Goal: Task Accomplishment & Management: Use online tool/utility

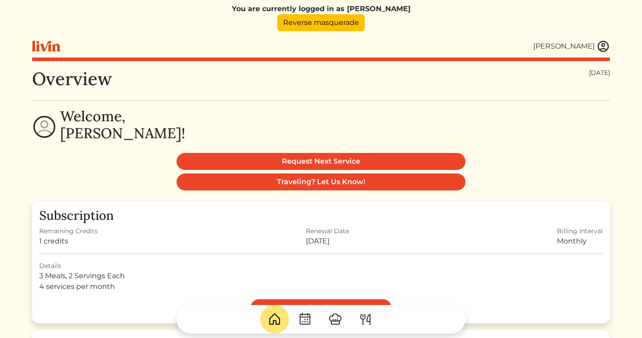
click at [601, 46] on img at bounding box center [602, 46] width 13 height 13
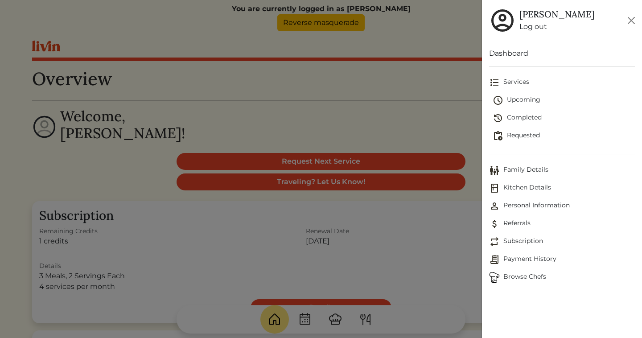
click at [522, 170] on span "Family Details" at bounding box center [562, 170] width 146 height 11
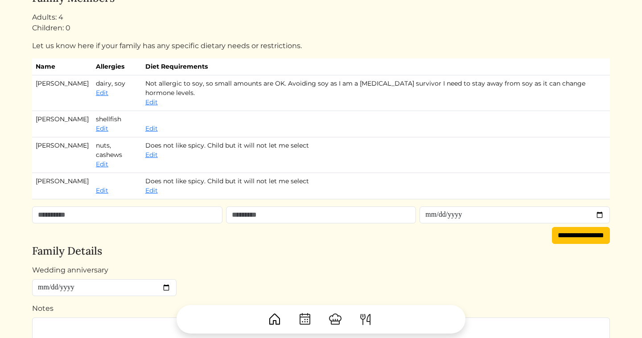
scroll to position [13, 0]
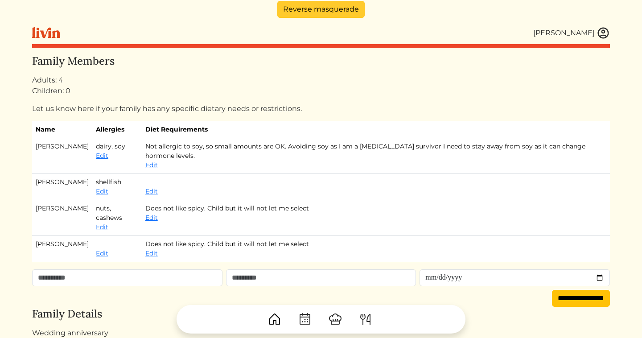
click at [347, 9] on link "Reverse masquerade" at bounding box center [320, 9] width 87 height 17
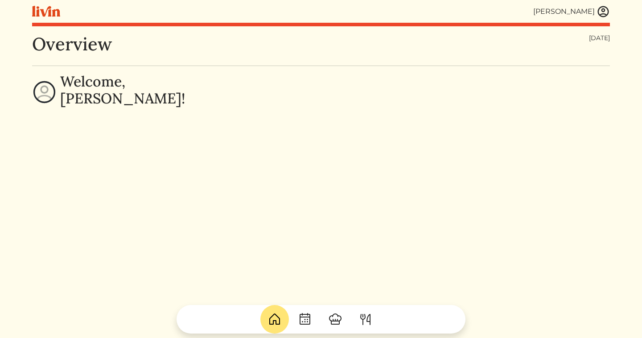
click at [602, 12] on img at bounding box center [602, 11] width 13 height 13
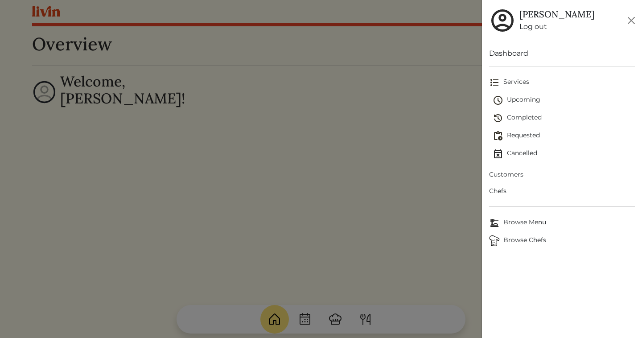
click at [521, 98] on span "Upcoming" at bounding box center [563, 100] width 142 height 11
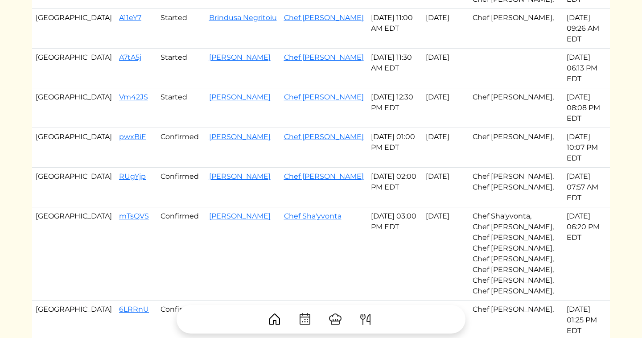
scroll to position [534, 0]
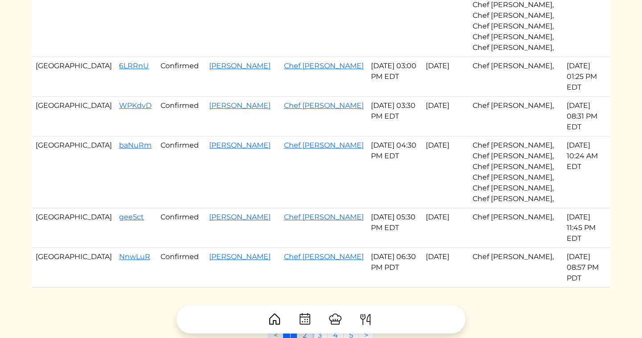
click at [304, 327] on link "2" at bounding box center [305, 335] width 16 height 17
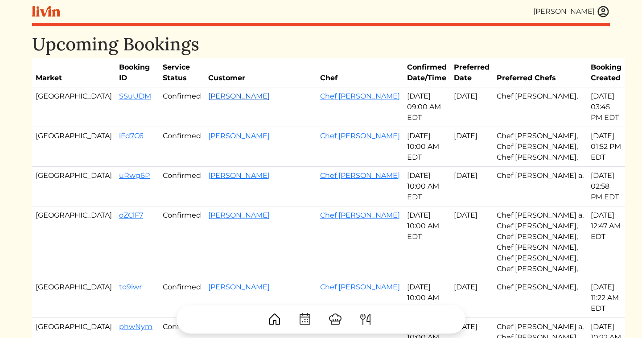
click at [213, 98] on link "[PERSON_NAME]" at bounding box center [238, 96] width 61 height 8
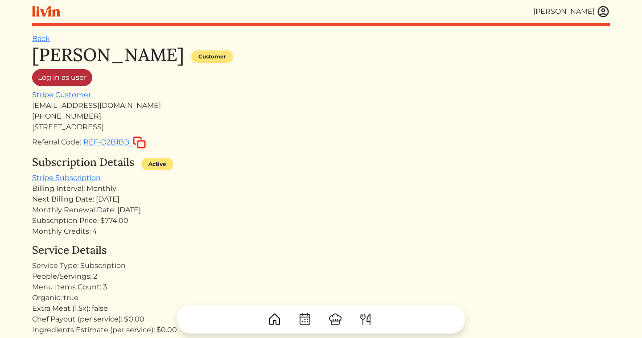
click at [78, 79] on link "Log in as user" at bounding box center [62, 77] width 60 height 17
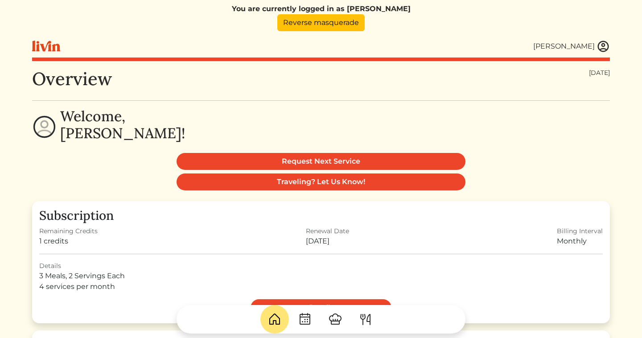
click at [599, 50] on img at bounding box center [602, 46] width 13 height 13
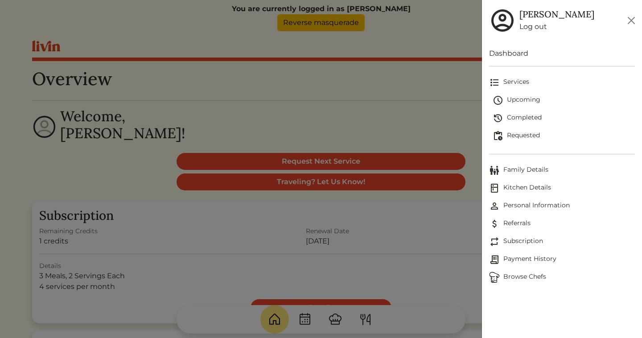
click at [543, 172] on span "Family Details" at bounding box center [562, 170] width 146 height 11
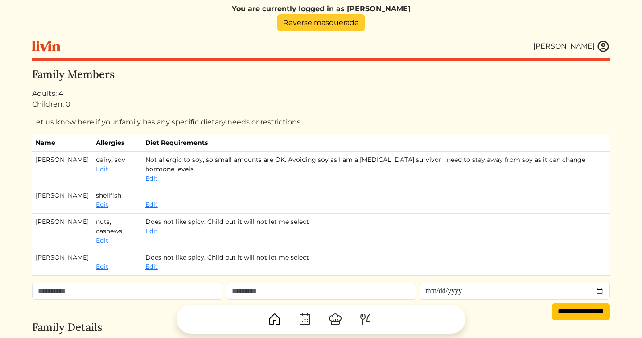
click at [359, 21] on link "Reverse masquerade" at bounding box center [320, 22] width 87 height 17
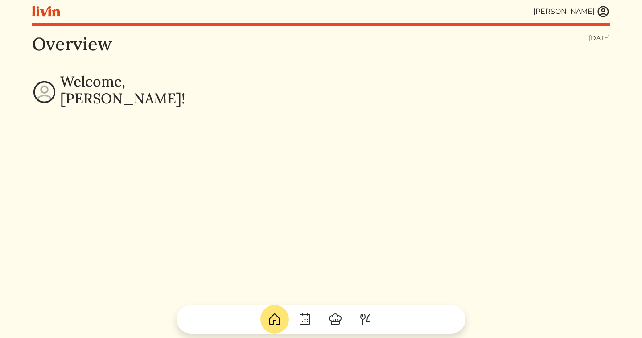
click at [602, 12] on img at bounding box center [602, 11] width 13 height 13
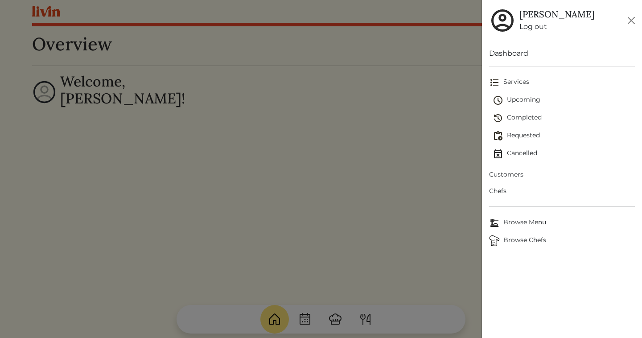
click at [524, 97] on span "Upcoming" at bounding box center [563, 100] width 142 height 11
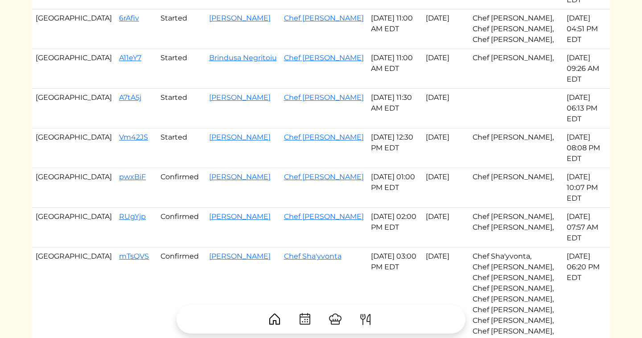
scroll to position [534, 0]
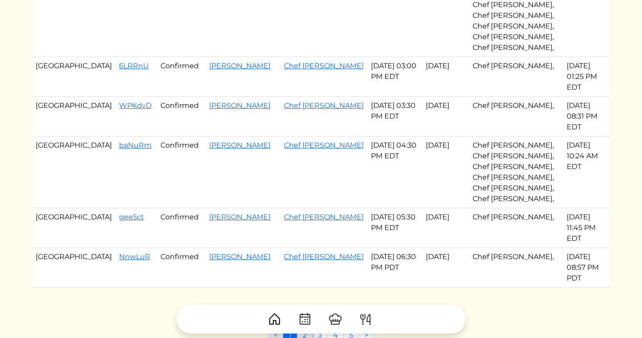
click at [300, 327] on link "2" at bounding box center [305, 335] width 16 height 17
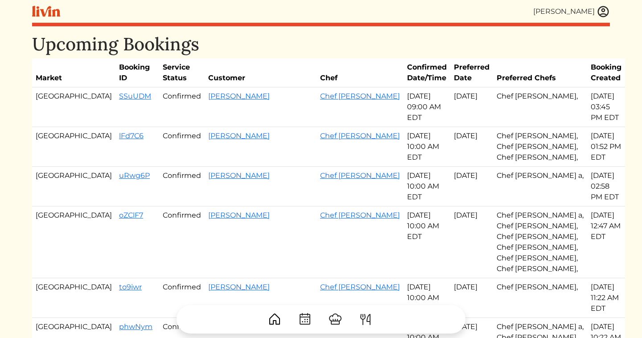
drag, startPoint x: 77, startPoint y: 128, endPoint x: 397, endPoint y: 127, distance: 320.8
click at [397, 127] on tr "Atlanta lFd7C6 Confirmed [PERSON_NAME] Chef Jevondah [DATE] 10:00 AM EDT Aug 26…" at bounding box center [328, 147] width 593 height 40
copy tr "lFd7C6 Confirmed [PERSON_NAME] Chef [PERSON_NAME] [DATE]"
click at [159, 139] on td "Confirmed" at bounding box center [181, 147] width 45 height 40
click at [119, 131] on link "lFd7C6" at bounding box center [131, 135] width 25 height 8
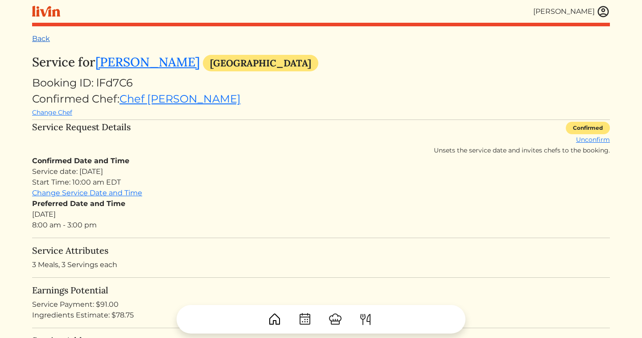
click at [40, 38] on link "Back" at bounding box center [41, 38] width 18 height 8
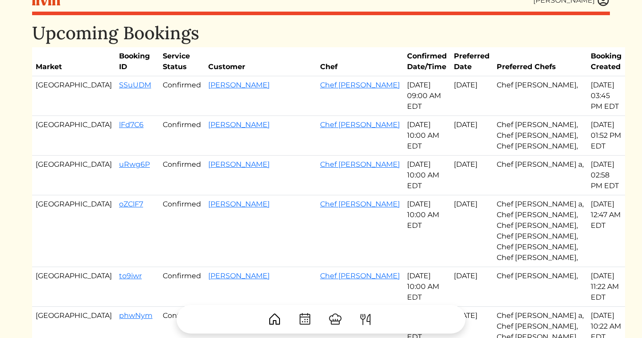
scroll to position [13, 0]
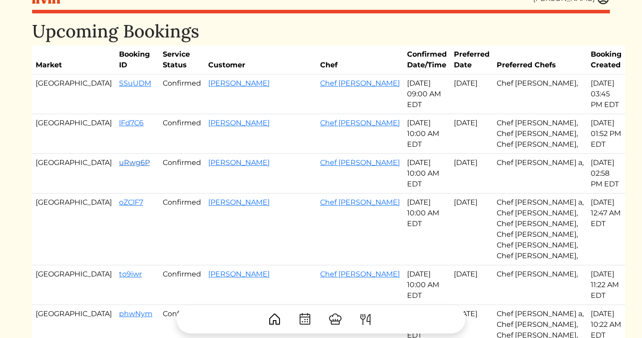
click at [119, 158] on link "uRwg6P" at bounding box center [134, 162] width 31 height 8
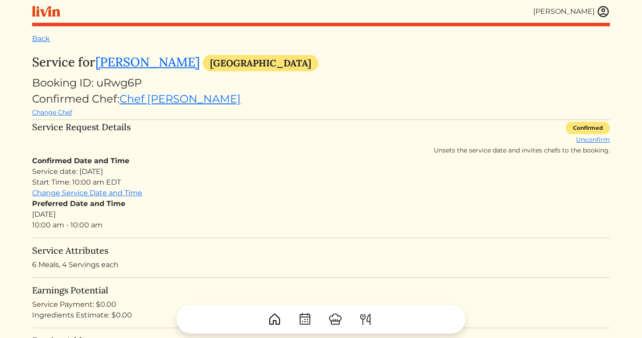
click at [50, 43] on div "Back" at bounding box center [320, 38] width 577 height 11
click at [43, 41] on link "Back" at bounding box center [41, 38] width 18 height 8
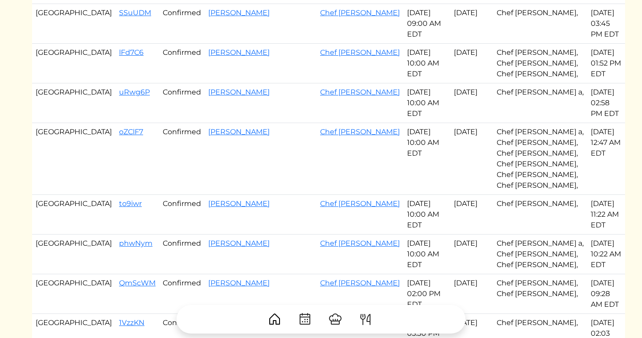
scroll to position [84, 0]
click at [119, 278] on link "QmScWM" at bounding box center [137, 282] width 37 height 8
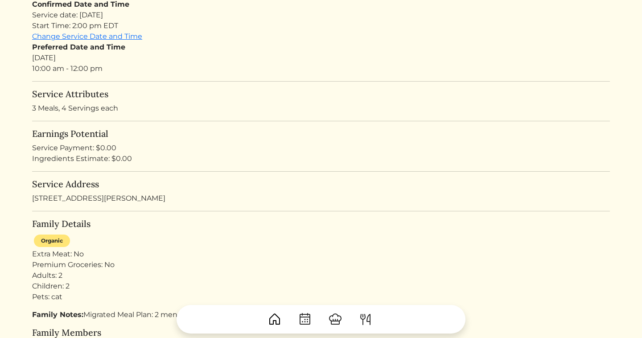
scroll to position [165, 0]
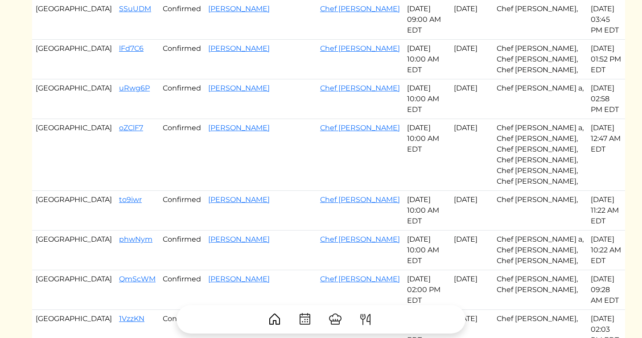
scroll to position [84, 0]
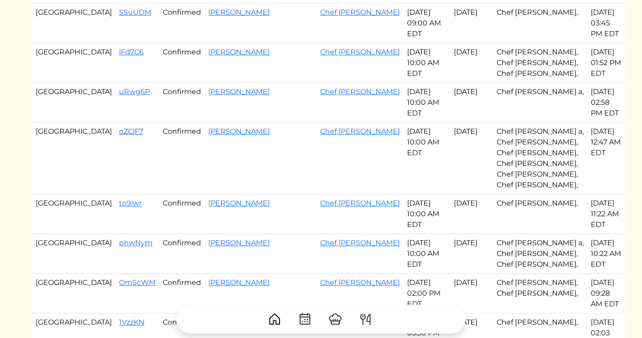
click at [119, 127] on link "oZClF7" at bounding box center [131, 131] width 24 height 8
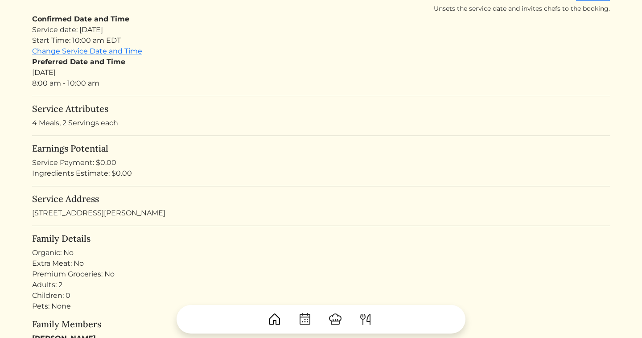
scroll to position [143, 0]
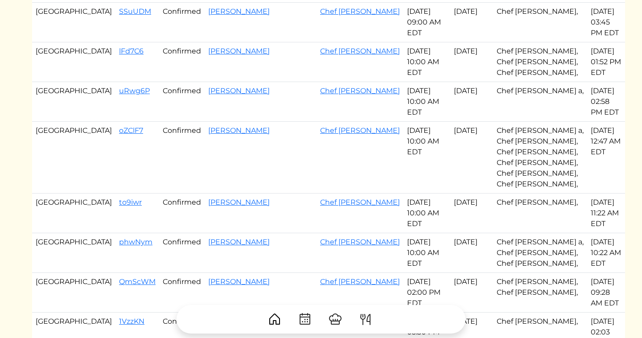
scroll to position [84, 0]
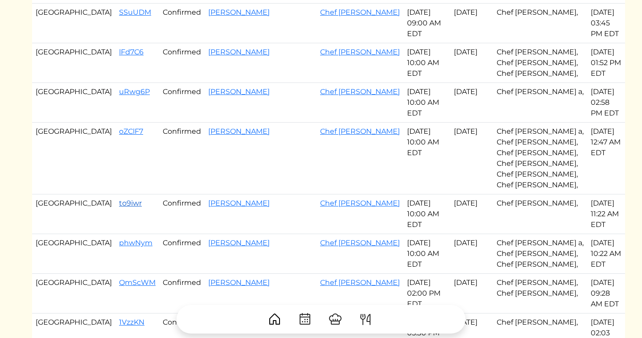
click at [119, 199] on link "to9iwr" at bounding box center [130, 203] width 23 height 8
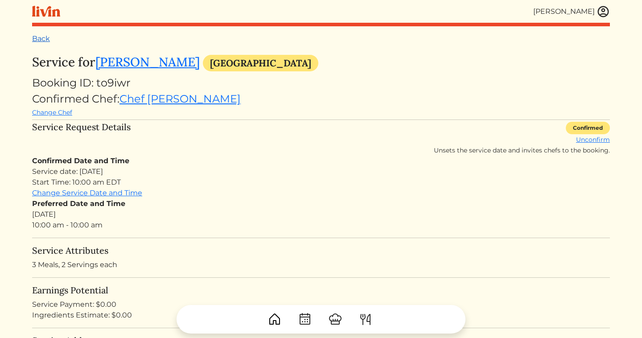
click at [41, 40] on link "Back" at bounding box center [41, 38] width 18 height 8
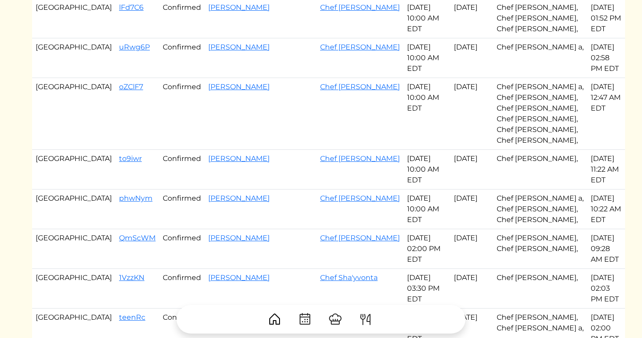
scroll to position [134, 0]
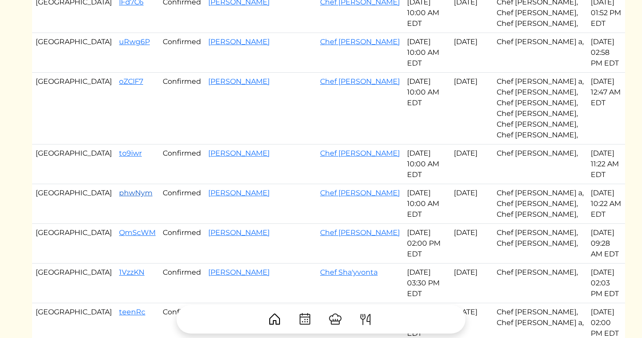
click at [119, 188] on link "phwNym" at bounding box center [135, 192] width 33 height 8
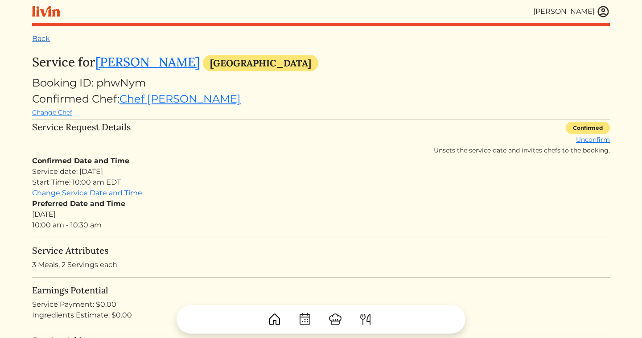
click at [49, 39] on link "Back" at bounding box center [41, 38] width 18 height 8
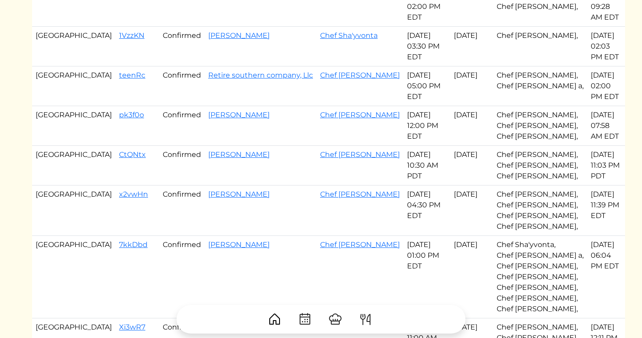
scroll to position [329, 0]
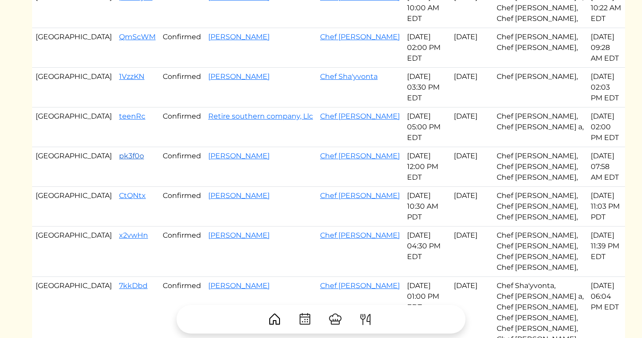
click at [119, 151] on link "pk3f0o" at bounding box center [131, 155] width 25 height 8
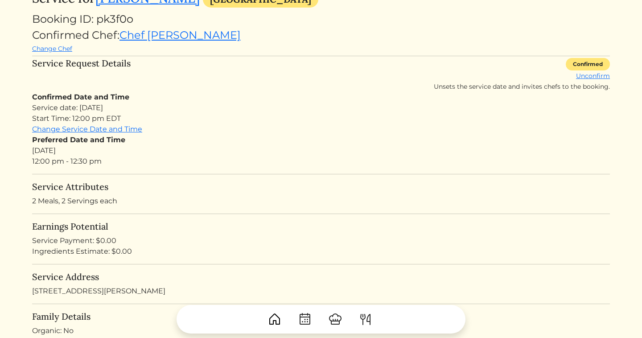
scroll to position [202, 0]
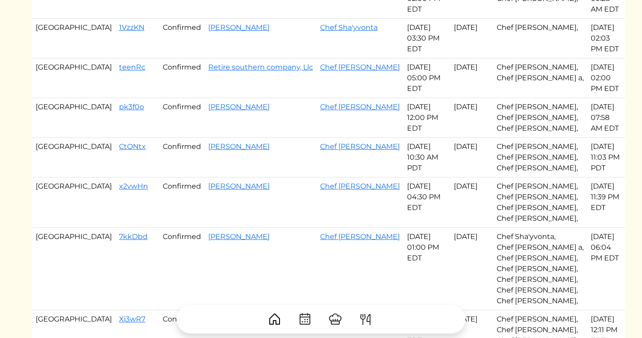
scroll to position [372, 0]
